Goal: Information Seeking & Learning: Learn about a topic

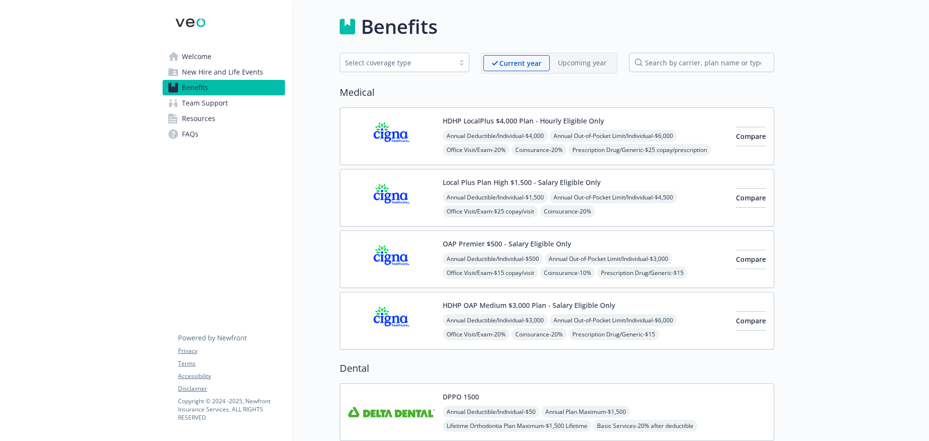
click at [399, 137] on img at bounding box center [391, 136] width 87 height 41
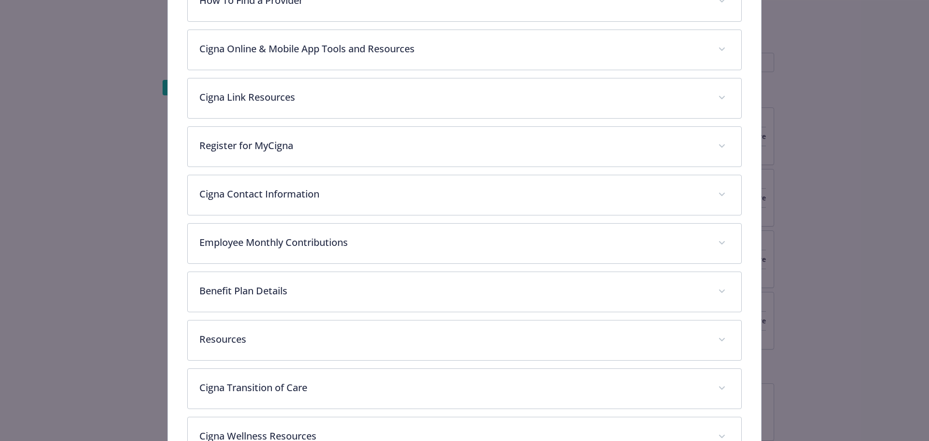
scroll to position [368, 0]
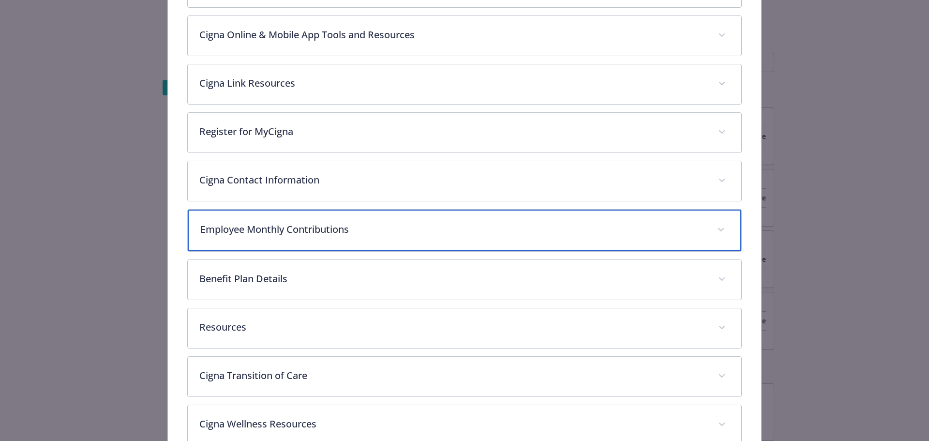
click at [295, 229] on p "Employee Monthly Contributions" at bounding box center [453, 229] width 506 height 15
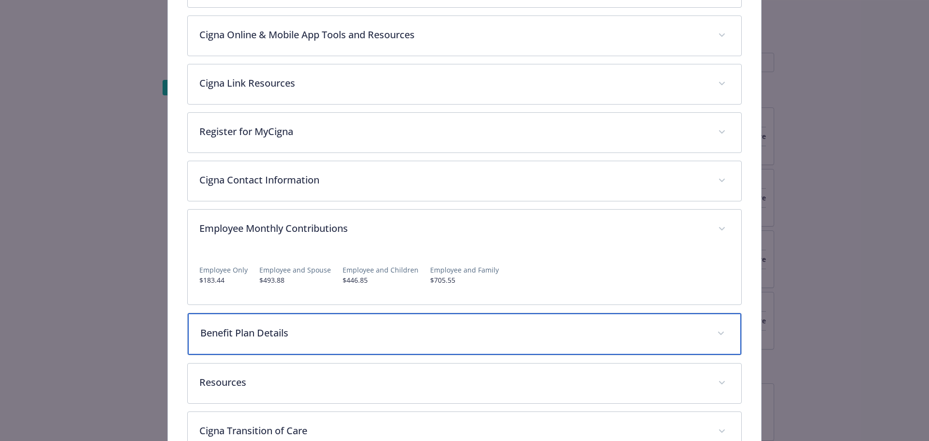
click at [292, 339] on div "Benefit Plan Details" at bounding box center [465, 334] width 554 height 42
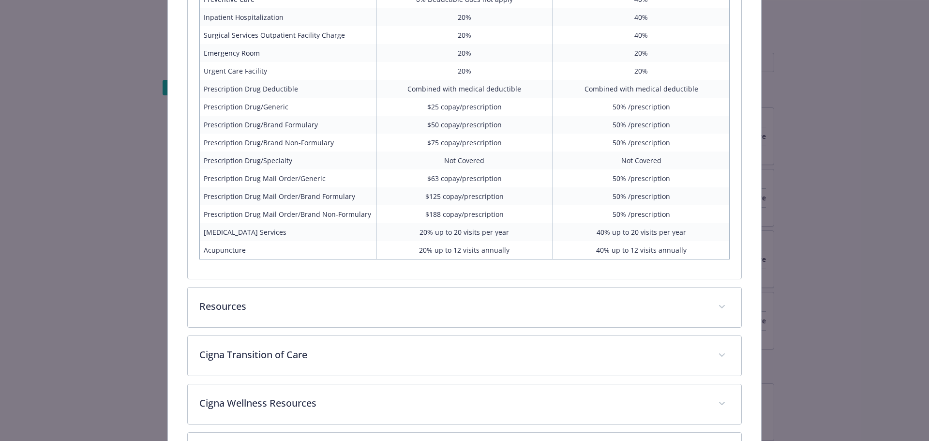
scroll to position [985, 0]
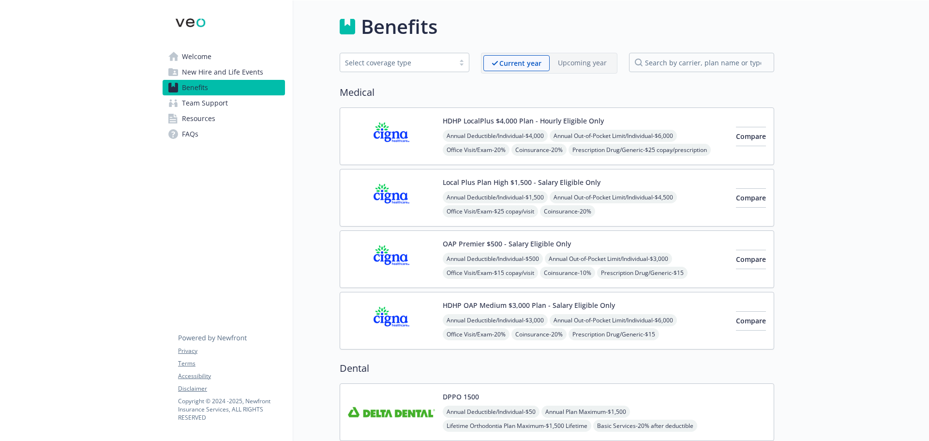
click at [404, 200] on img at bounding box center [391, 197] width 87 height 41
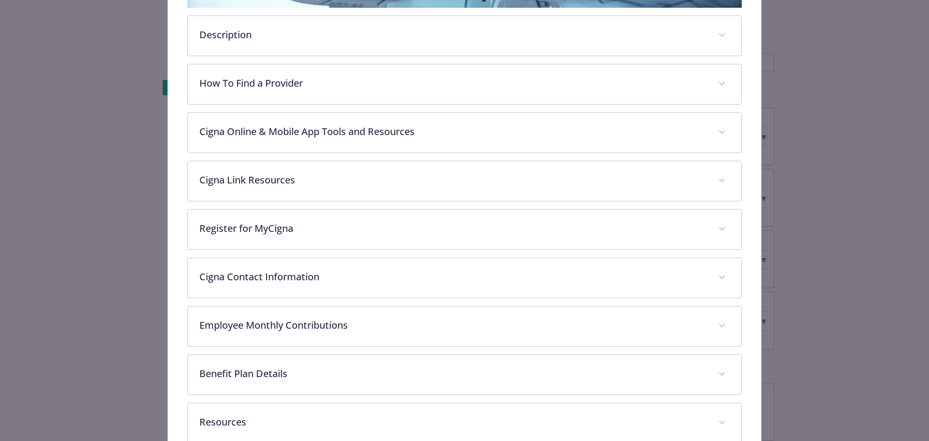
scroll to position [319, 0]
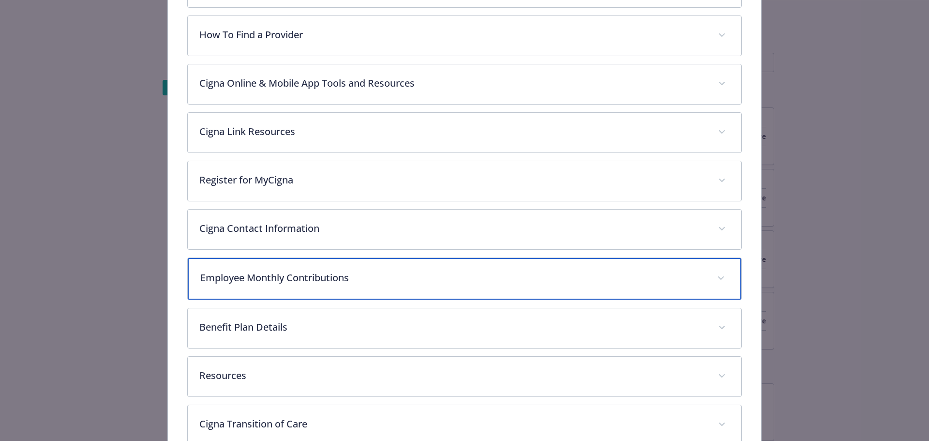
click at [359, 285] on div "Employee Monthly Contributions" at bounding box center [465, 279] width 554 height 42
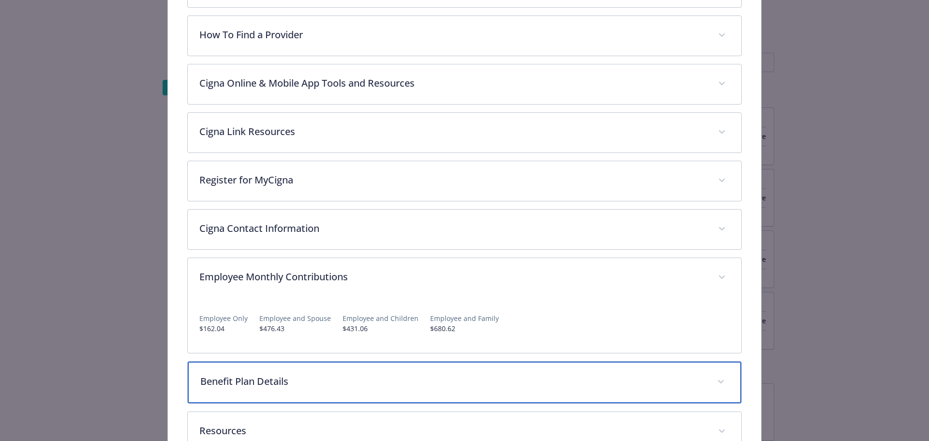
drag, startPoint x: 253, startPoint y: 387, endPoint x: 245, endPoint y: 383, distance: 8.7
click at [253, 387] on p "Benefit Plan Details" at bounding box center [453, 381] width 506 height 15
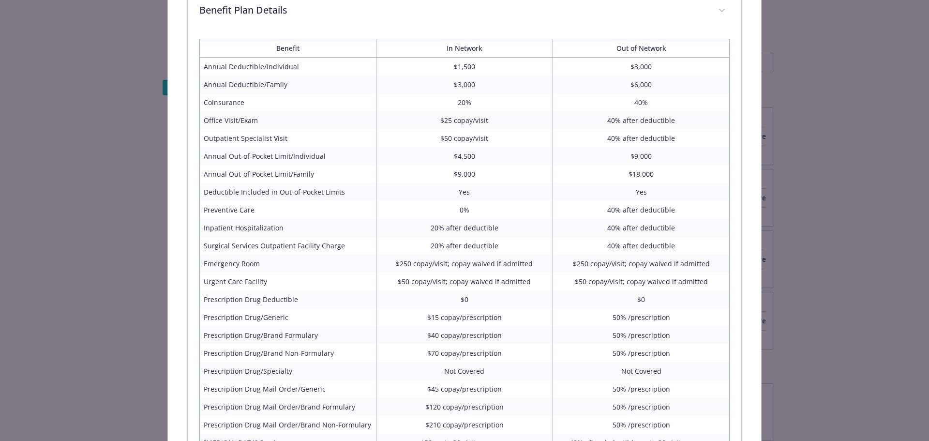
scroll to position [706, 0]
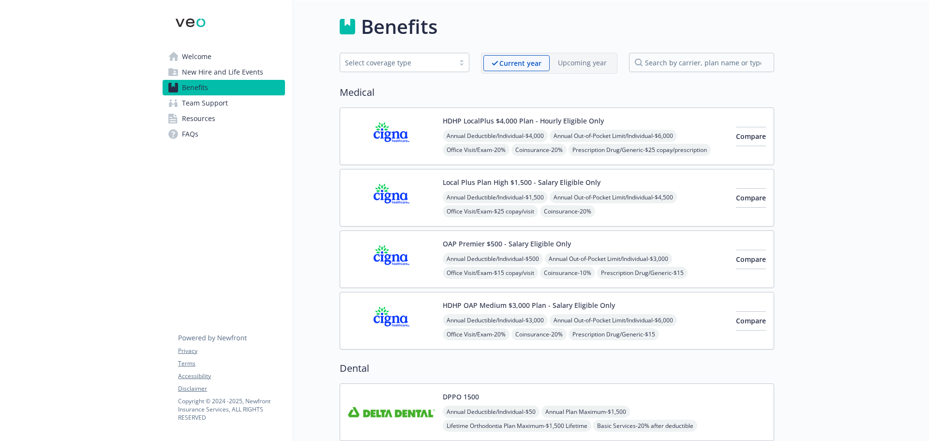
click at [389, 261] on img at bounding box center [391, 258] width 87 height 41
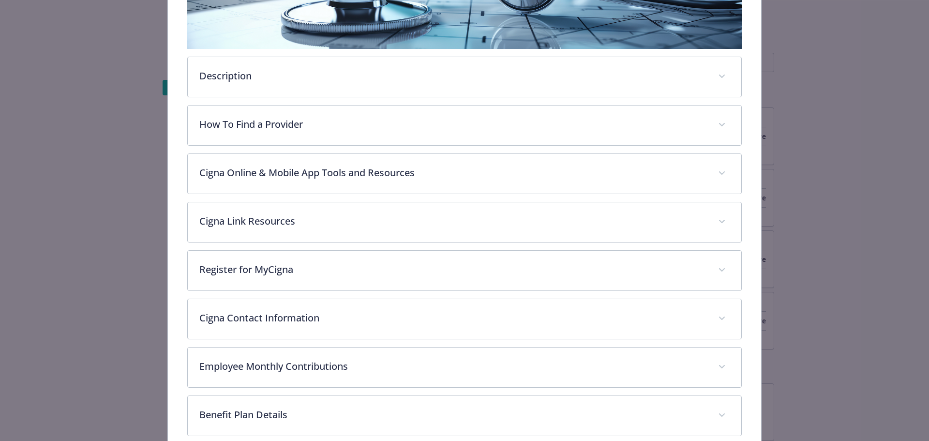
scroll to position [271, 0]
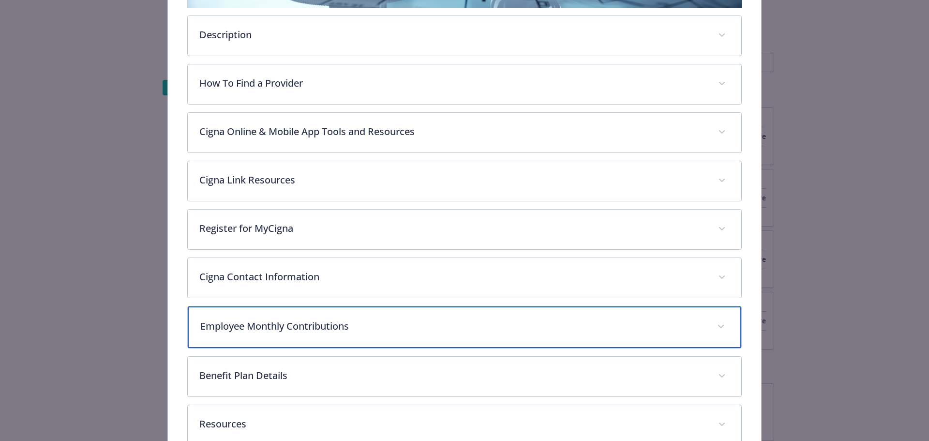
click at [278, 330] on p "Employee Monthly Contributions" at bounding box center [453, 326] width 506 height 15
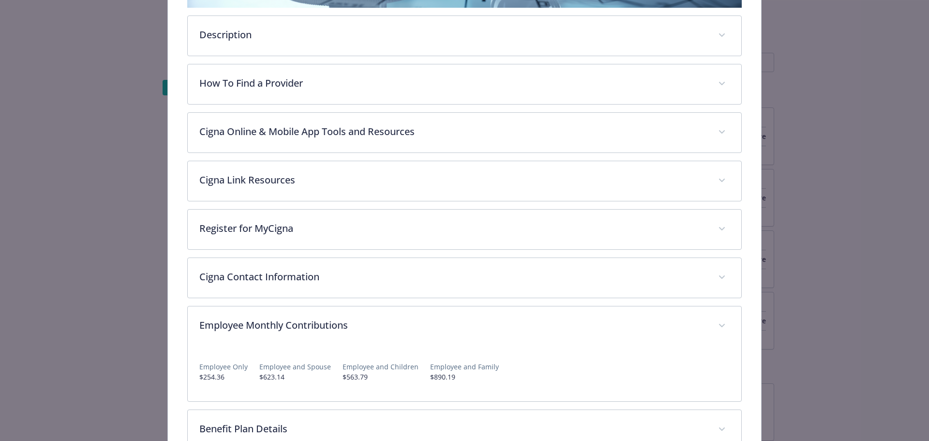
scroll to position [416, 0]
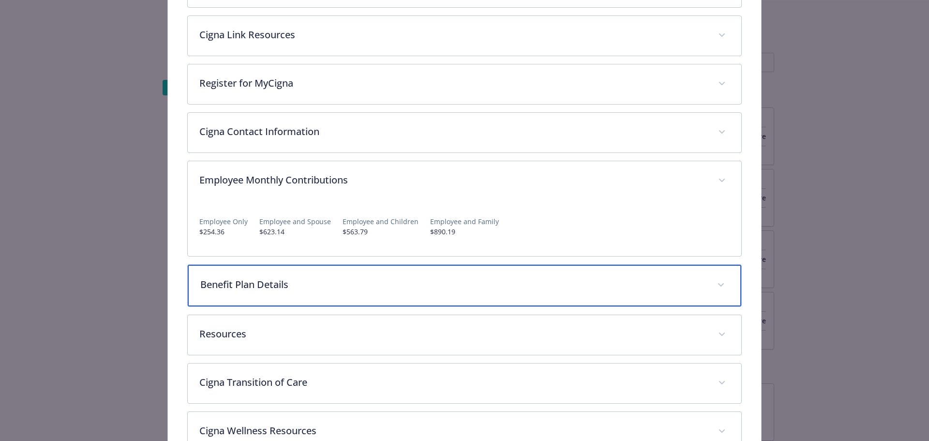
click at [277, 293] on div "Benefit Plan Details" at bounding box center [465, 286] width 554 height 42
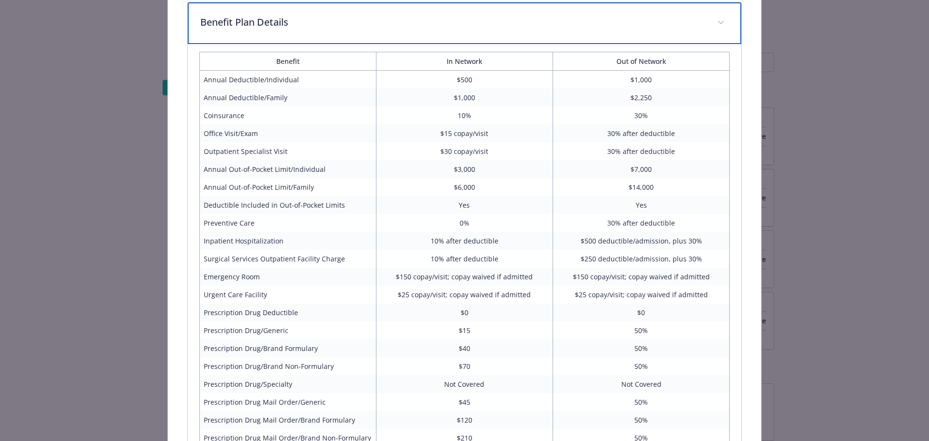
scroll to position [803, 0]
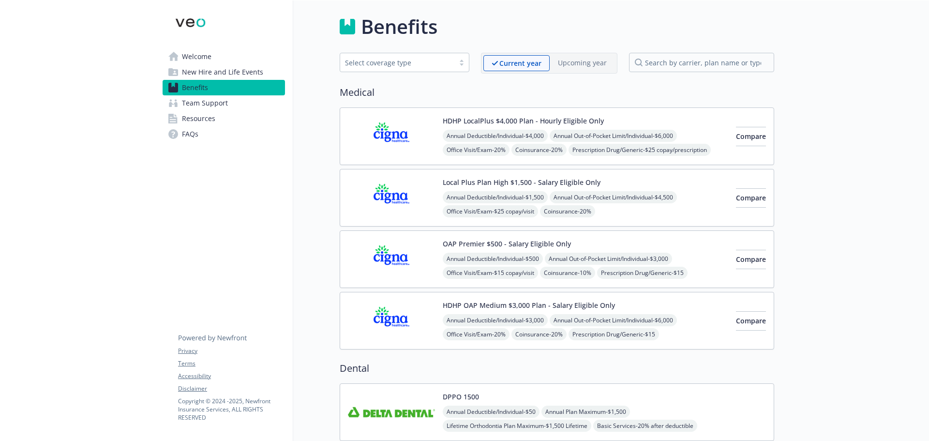
click at [399, 318] on img at bounding box center [391, 320] width 87 height 41
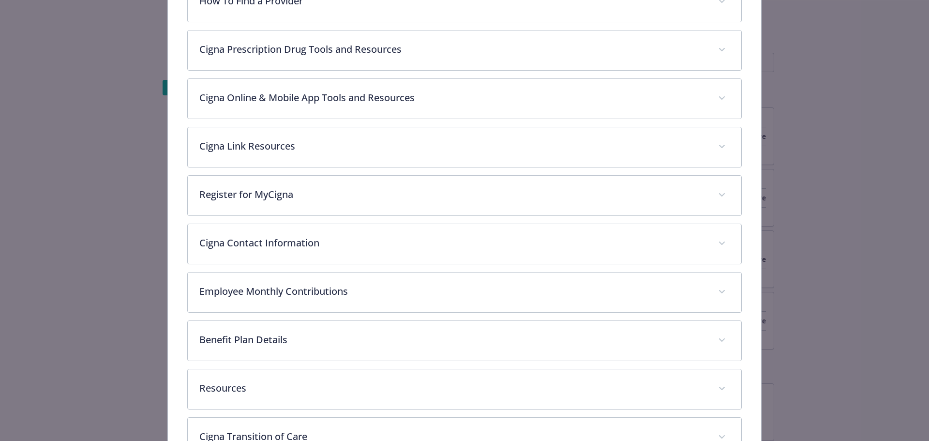
scroll to position [368, 0]
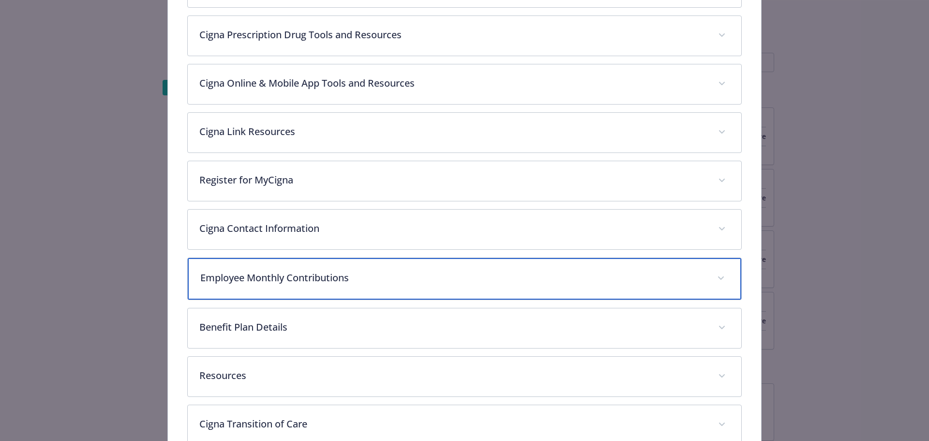
click at [329, 284] on div "Employee Monthly Contributions" at bounding box center [465, 279] width 554 height 42
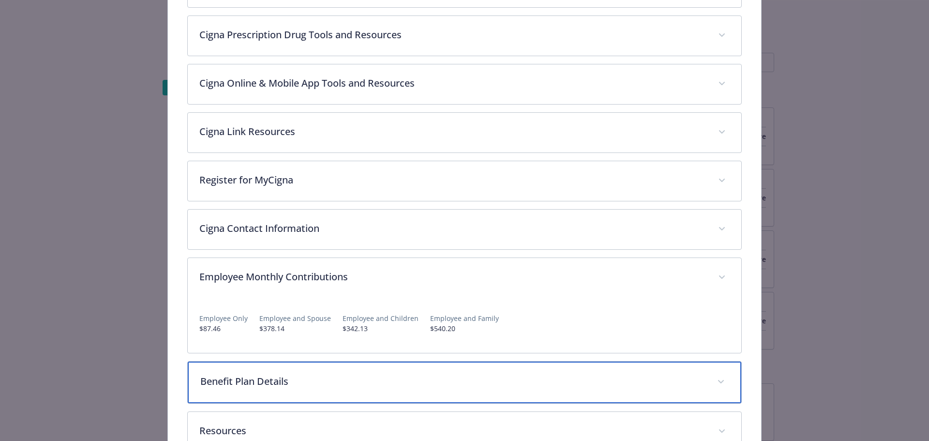
click at [268, 370] on div "Benefit Plan Details" at bounding box center [465, 382] width 554 height 42
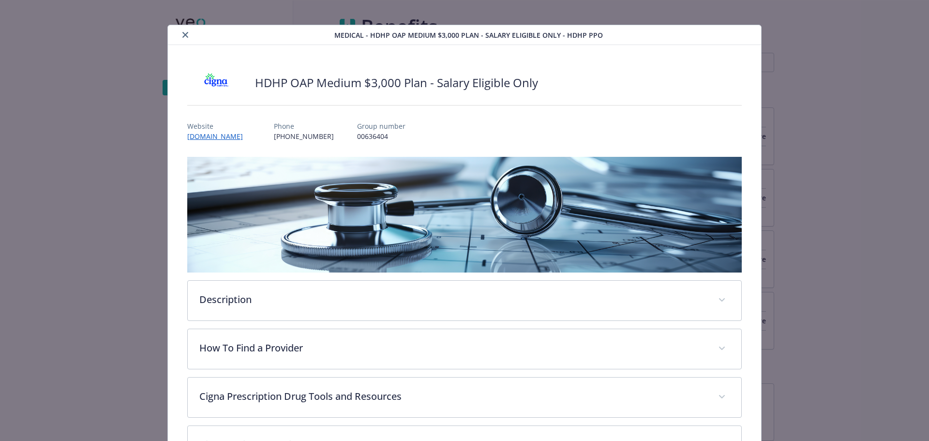
scroll to position [0, 0]
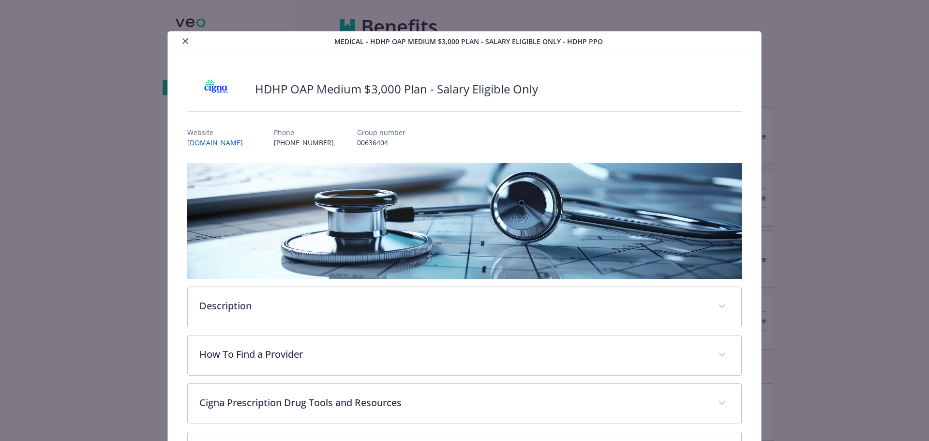
click at [183, 42] on icon "close" at bounding box center [185, 41] width 6 height 6
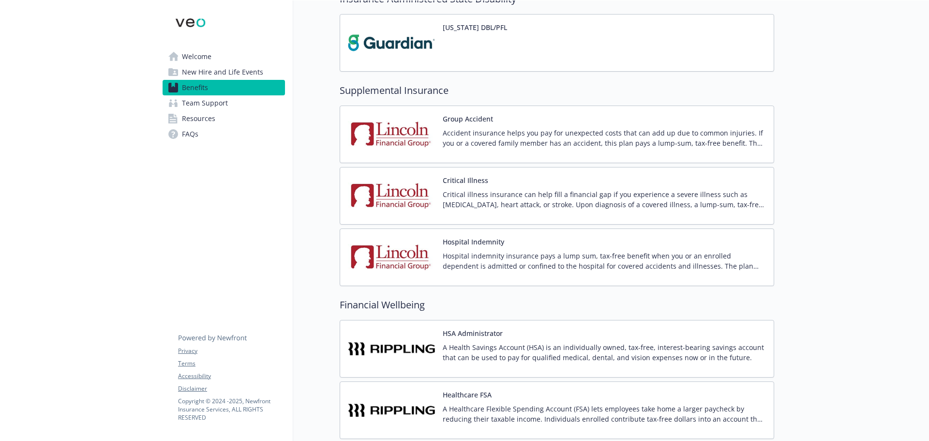
scroll to position [1113, 0]
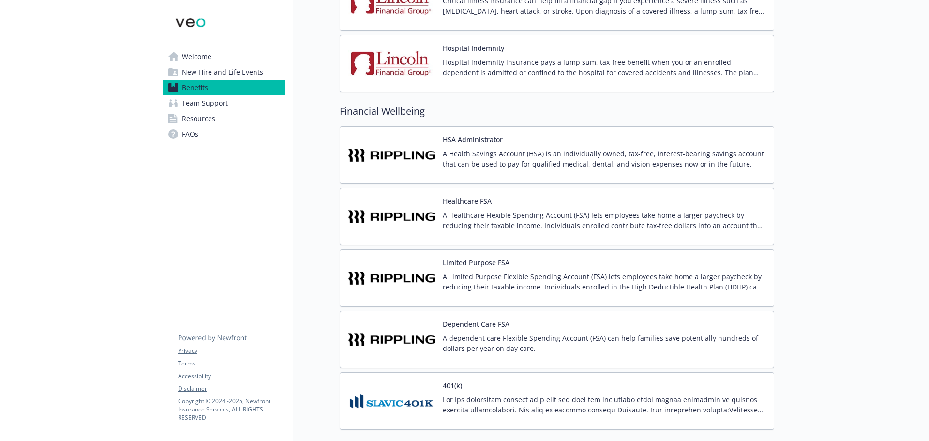
click at [389, 154] on img at bounding box center [391, 154] width 87 height 41
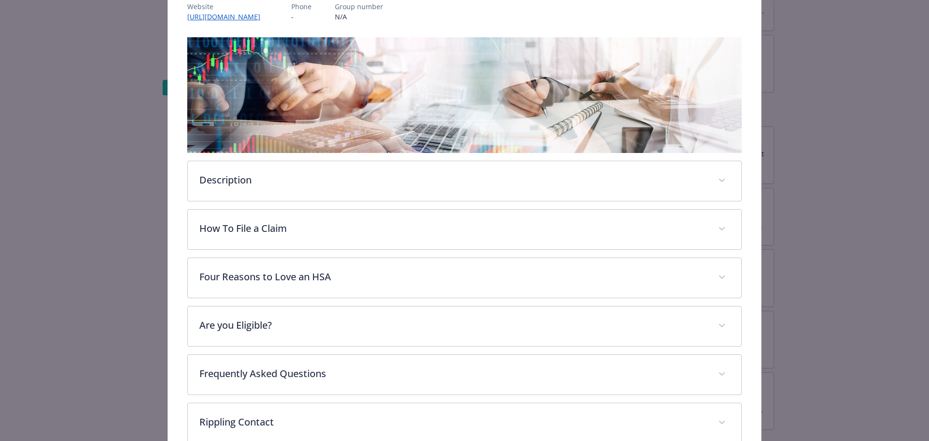
scroll to position [174, 0]
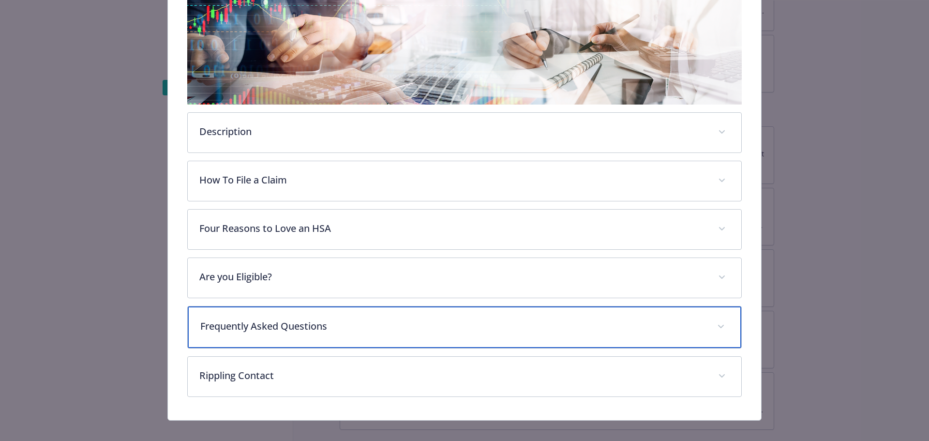
click at [370, 328] on p "Frequently Asked Questions" at bounding box center [453, 326] width 506 height 15
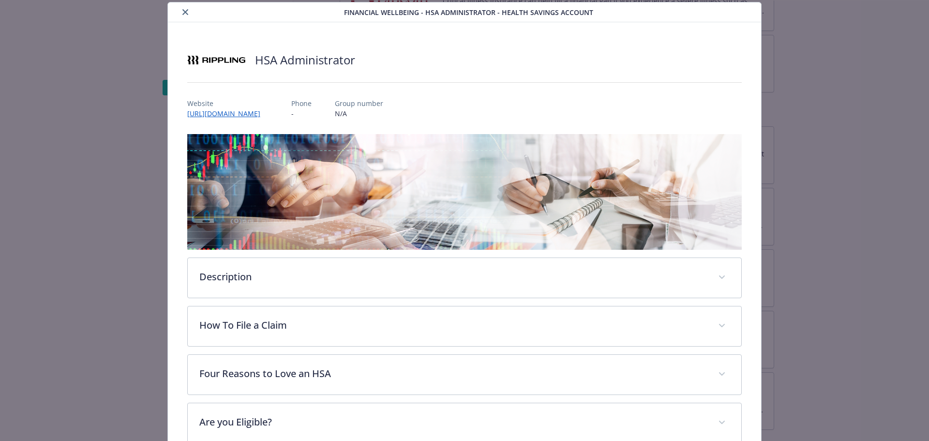
scroll to position [0, 0]
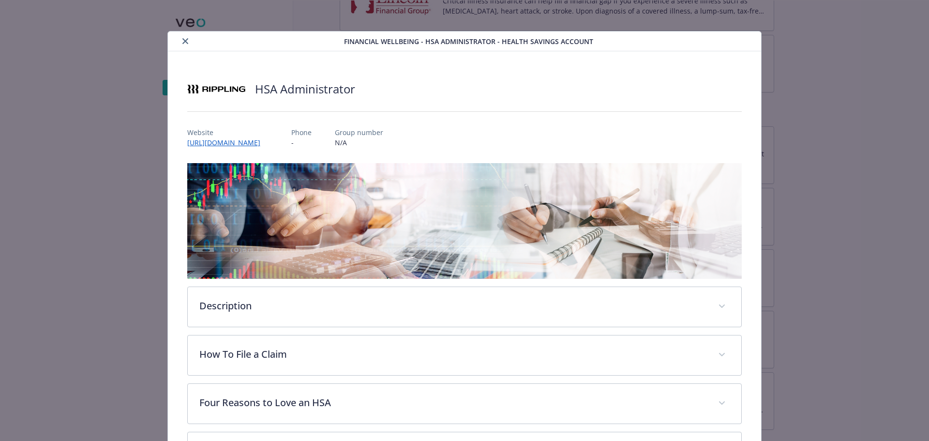
click at [183, 43] on icon "close" at bounding box center [185, 41] width 6 height 6
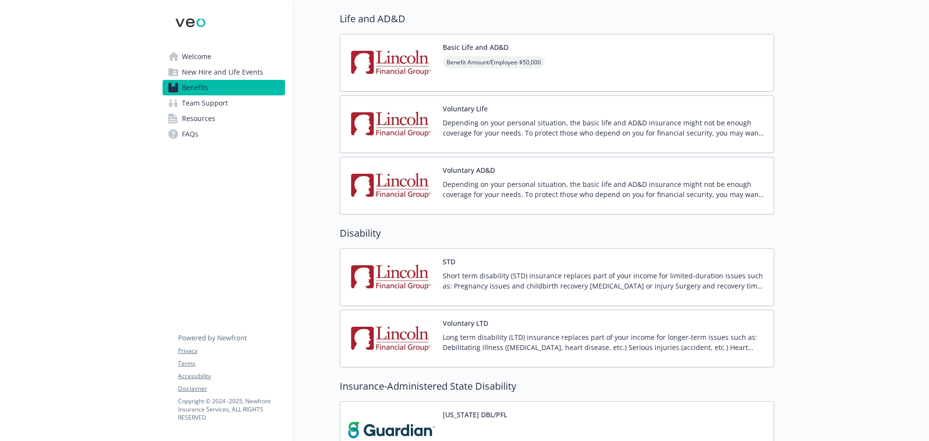
click at [250, 75] on span "New Hire and Life Events" at bounding box center [222, 71] width 81 height 15
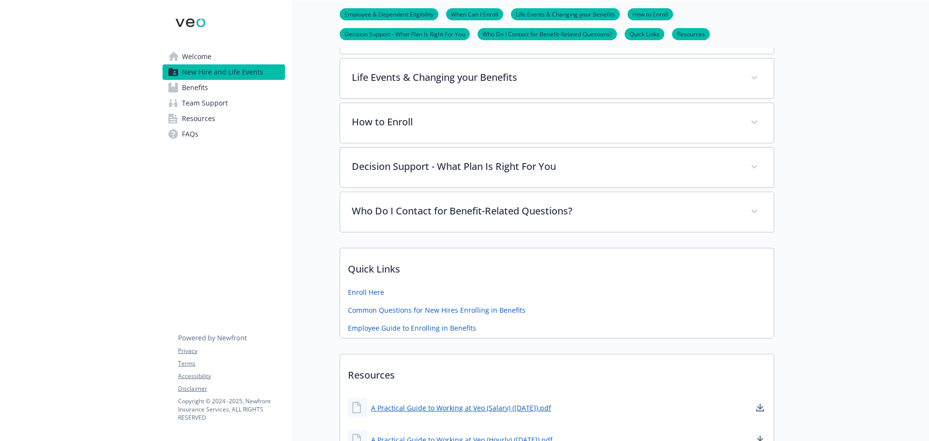
scroll to position [328, 0]
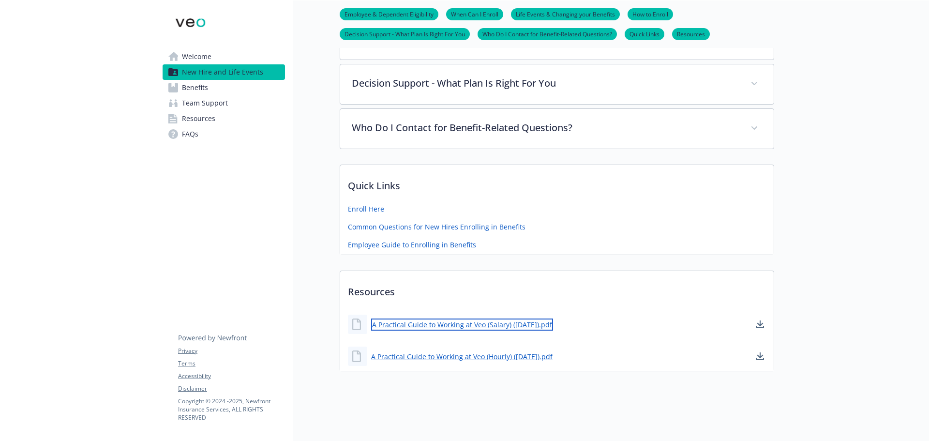
click at [480, 319] on link "A Practical Guide to Working at Veo (Salary) ([DATE]).pdf" at bounding box center [462, 324] width 182 height 12
click at [209, 52] on span "Welcome" at bounding box center [197, 56] width 30 height 15
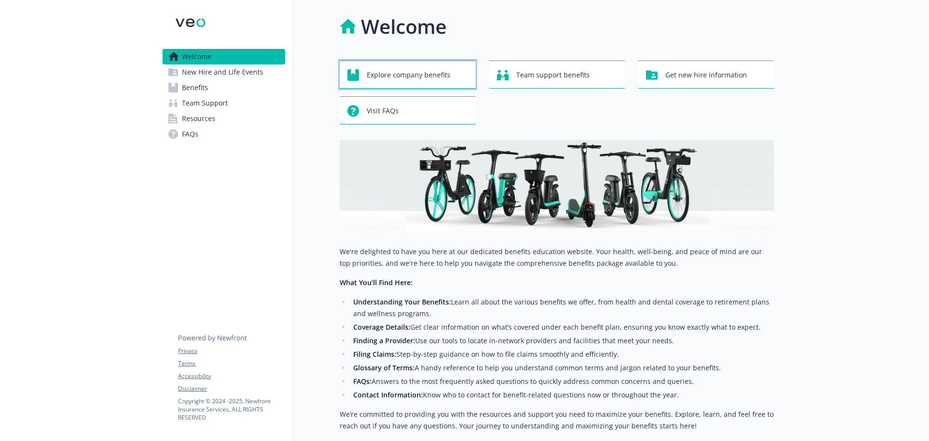
click at [422, 70] on span "Explore company benefits" at bounding box center [409, 75] width 84 height 18
